Goal: Information Seeking & Learning: Find specific fact

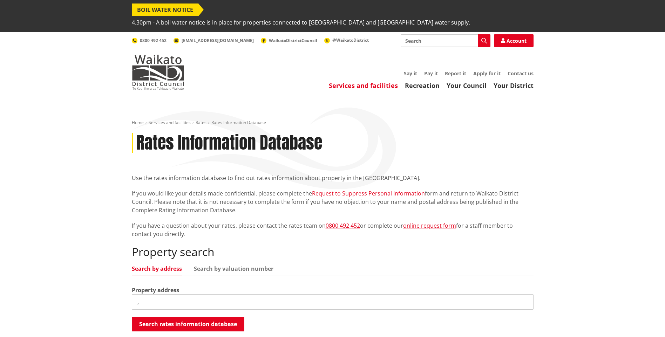
scroll to position [105, 0]
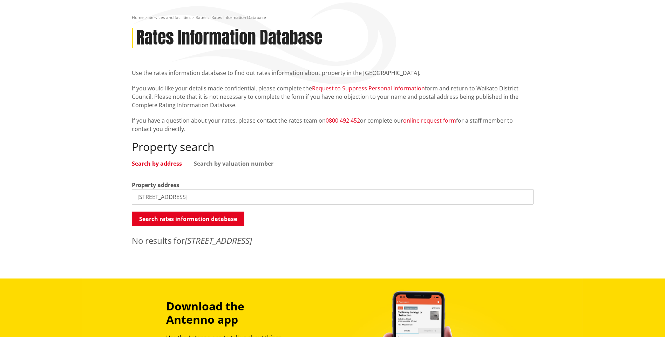
click at [247, 189] on input "[STREET_ADDRESS]" at bounding box center [333, 196] width 402 height 15
drag, startPoint x: 136, startPoint y: 184, endPoint x: 161, endPoint y: 186, distance: 24.3
click at [161, 189] on input "[STREET_ADDRESS]" at bounding box center [333, 196] width 402 height 15
click at [226, 189] on input "[STREET_ADDRESS]" at bounding box center [333, 196] width 402 height 15
paste input "Ruawaro"
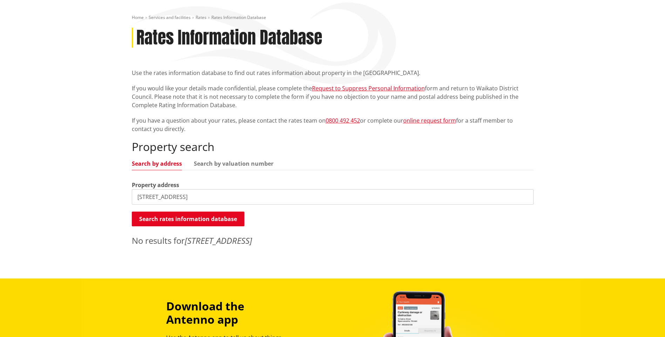
click at [236, 189] on input "[STREET_ADDRESS]" at bounding box center [333, 196] width 402 height 15
type input "[STREET_ADDRESS]"
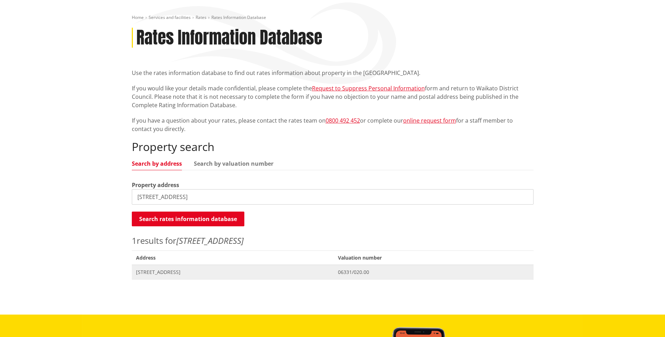
click at [199, 269] on span "[STREET_ADDRESS]" at bounding box center [233, 272] width 194 height 7
